Goal: Task Accomplishment & Management: Use online tool/utility

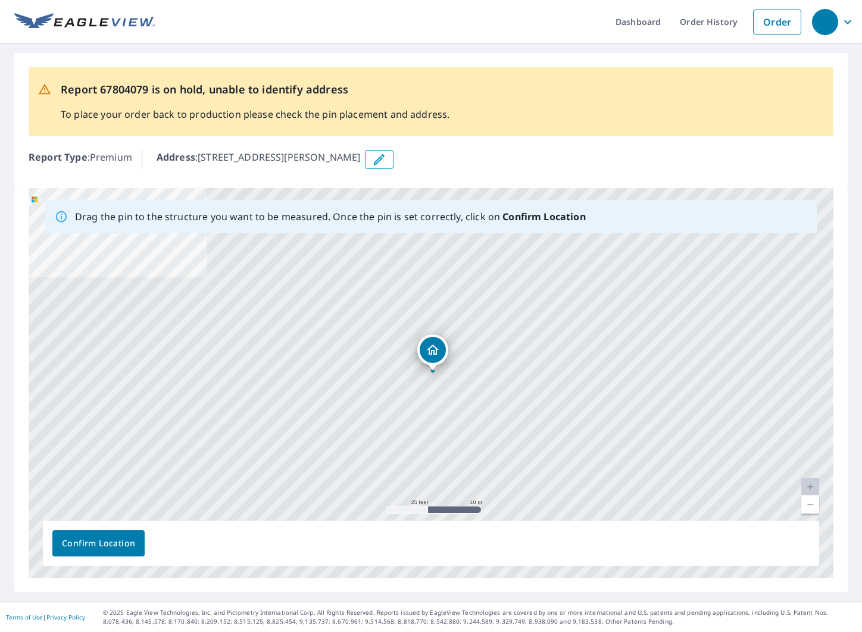
drag, startPoint x: 431, startPoint y: 361, endPoint x: 433, endPoint y: 350, distance: 10.3
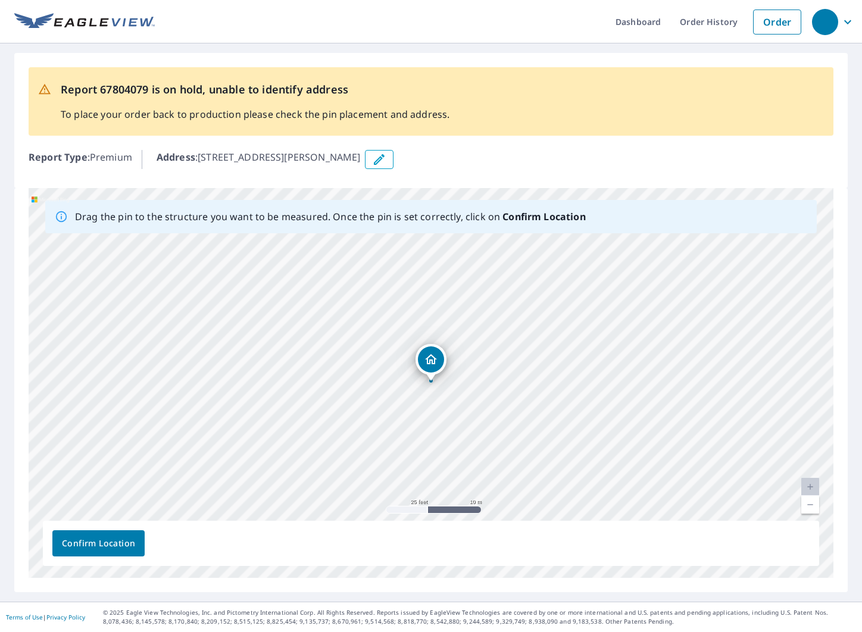
click at [118, 544] on span "Confirm Location" at bounding box center [98, 543] width 73 height 15
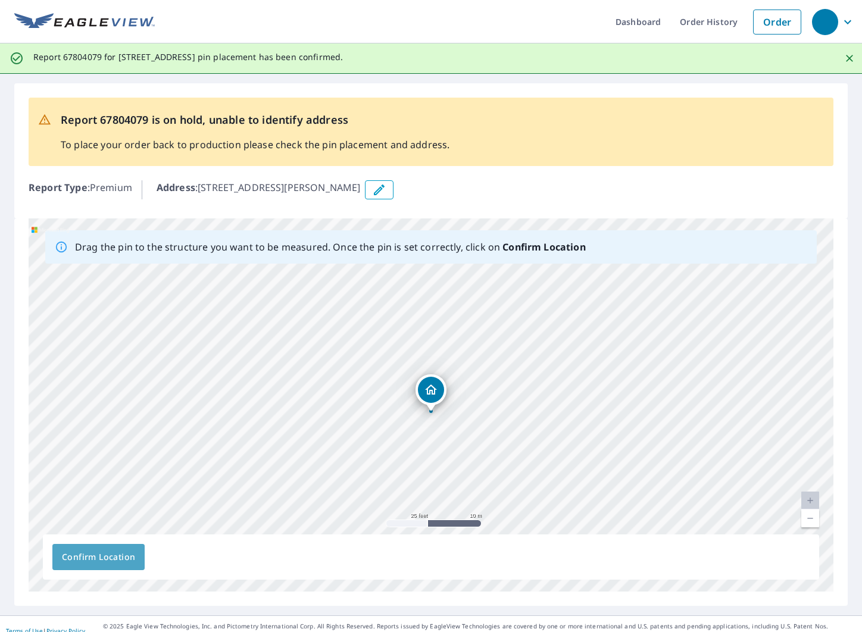
click at [112, 558] on span "Confirm Location" at bounding box center [98, 557] width 73 height 15
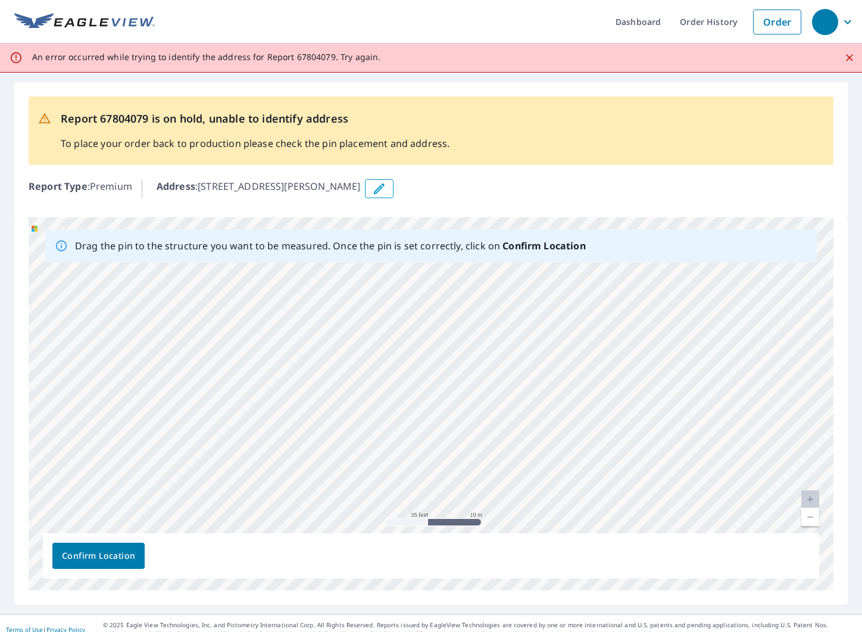
drag, startPoint x: 203, startPoint y: 465, endPoint x: 408, endPoint y: 600, distance: 245.7
click at [408, 600] on div "Drag the pin to the structure you want to be measured. Once the pin is set corr…" at bounding box center [430, 410] width 833 height 387
click at [450, 143] on div "Report 67804079 is on hold, unable to identify address To place your order back…" at bounding box center [431, 130] width 804 height 68
